Goal: Task Accomplishment & Management: Manage account settings

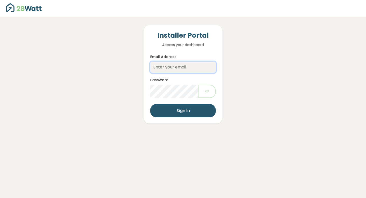
click at [177, 67] on input "Email Address" at bounding box center [183, 67] width 66 height 11
type input "info@customsolarpower.com.au"
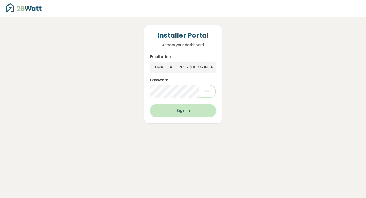
click at [181, 110] on button "Sign In" at bounding box center [183, 110] width 66 height 13
